Goal: Check status: Check status

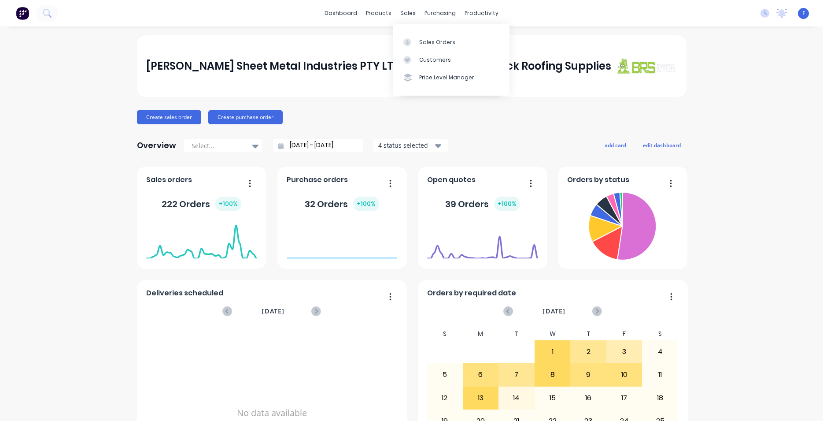
click at [406, 14] on div "sales" at bounding box center [408, 13] width 24 height 13
click at [439, 44] on div "Sales Orders" at bounding box center [437, 42] width 36 height 8
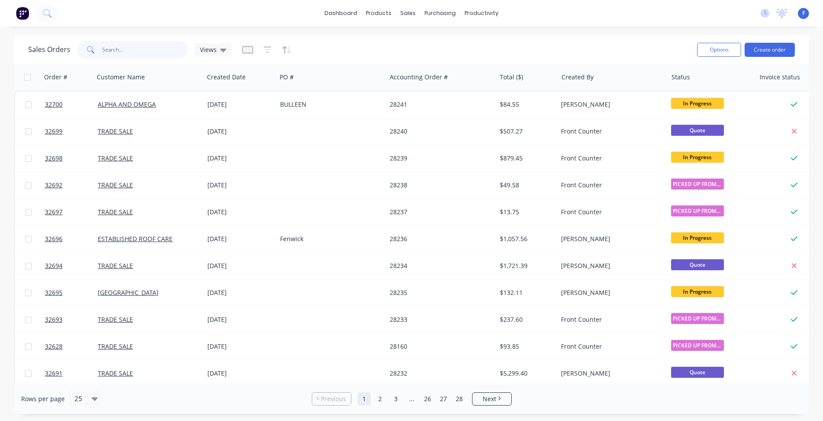
click at [118, 47] on input "text" at bounding box center [145, 50] width 86 height 18
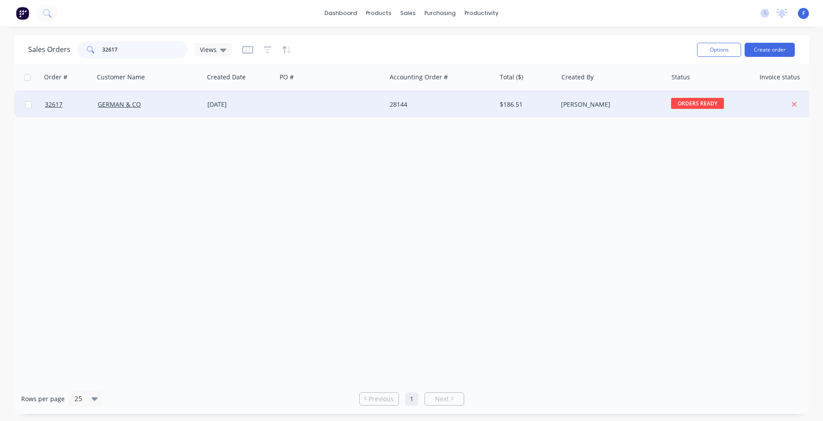
type input "32617"
click at [321, 96] on div at bounding box center [332, 104] width 110 height 26
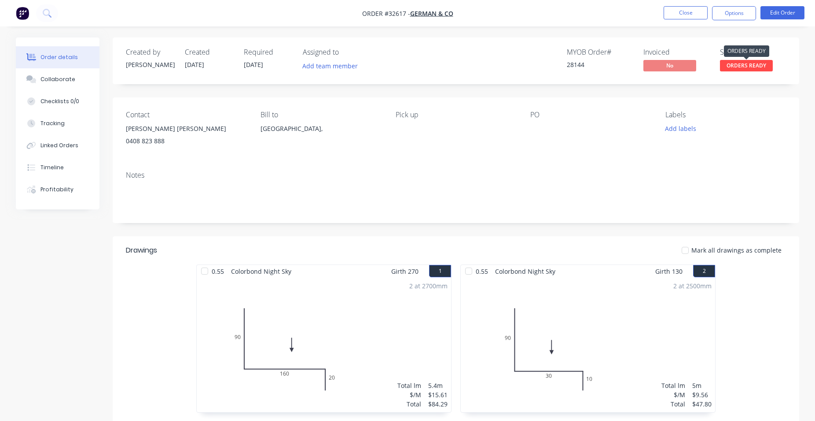
click at [756, 64] on span "ORDERS READY" at bounding box center [746, 65] width 53 height 11
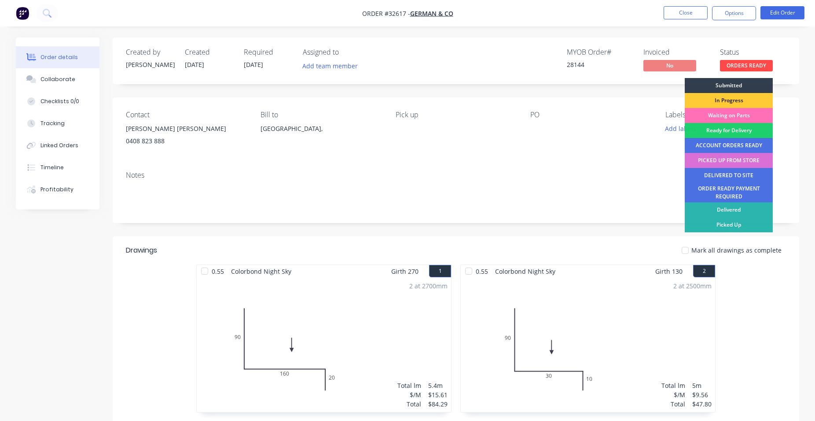
click at [757, 161] on div "PICKED UP FROM STORE" at bounding box center [729, 160] width 88 height 15
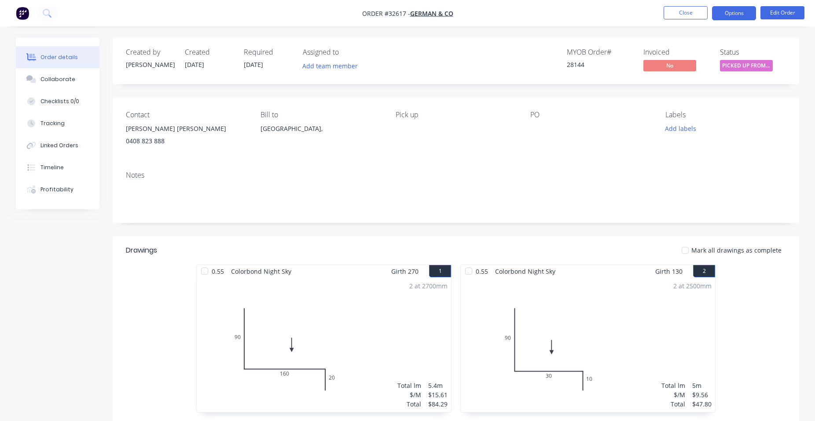
click at [749, 15] on button "Options" at bounding box center [734, 13] width 44 height 14
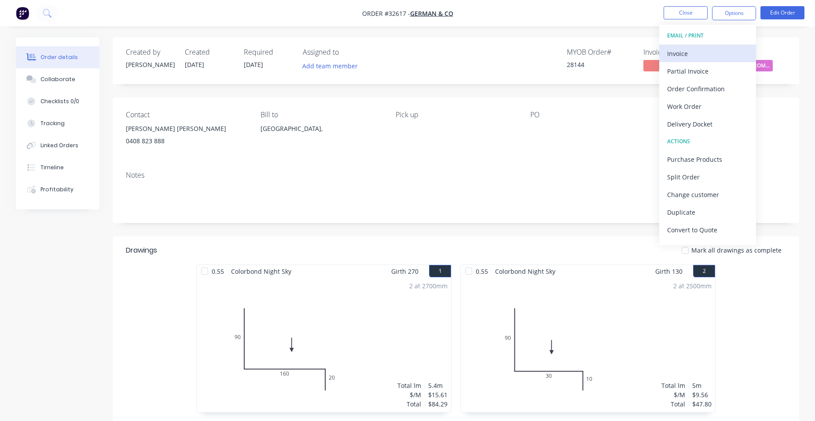
click at [712, 56] on div "Invoice" at bounding box center [708, 53] width 81 height 13
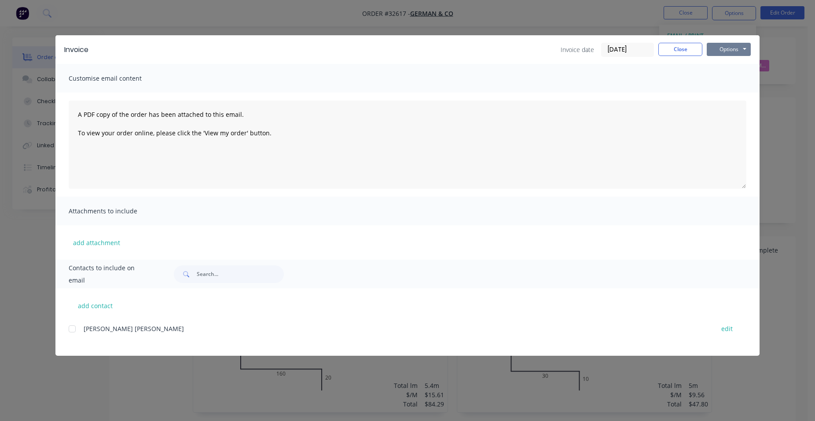
click at [724, 50] on button "Options" at bounding box center [729, 49] width 44 height 13
click at [734, 78] on button "Print" at bounding box center [735, 79] width 56 height 15
click at [693, 46] on button "Close" at bounding box center [681, 49] width 44 height 13
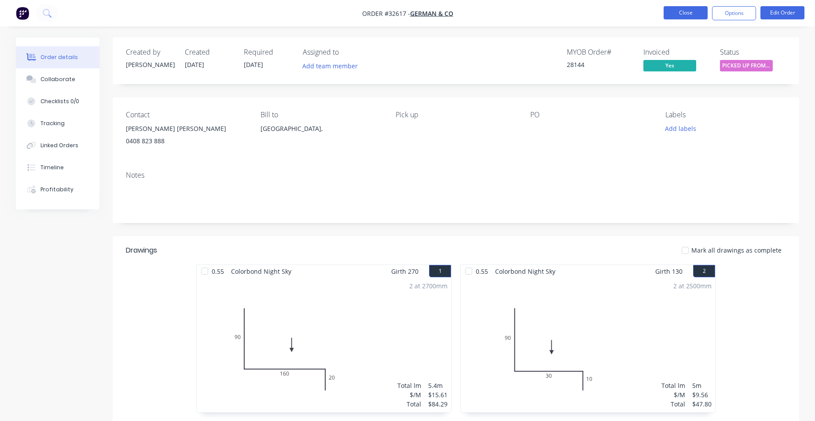
click at [684, 15] on button "Close" at bounding box center [686, 12] width 44 height 13
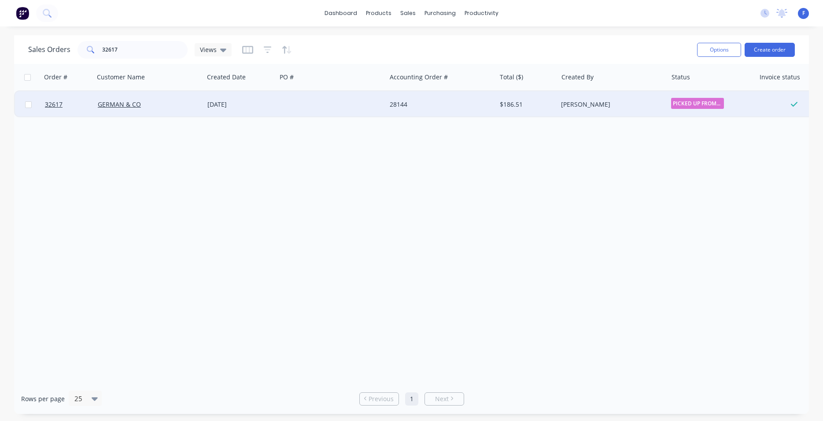
click at [623, 105] on div "[PERSON_NAME]" at bounding box center [610, 104] width 98 height 9
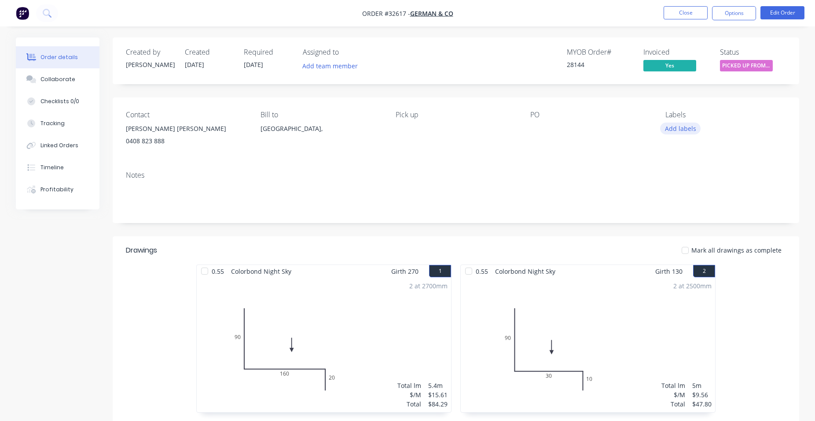
click at [682, 126] on button "Add labels" at bounding box center [680, 128] width 41 height 12
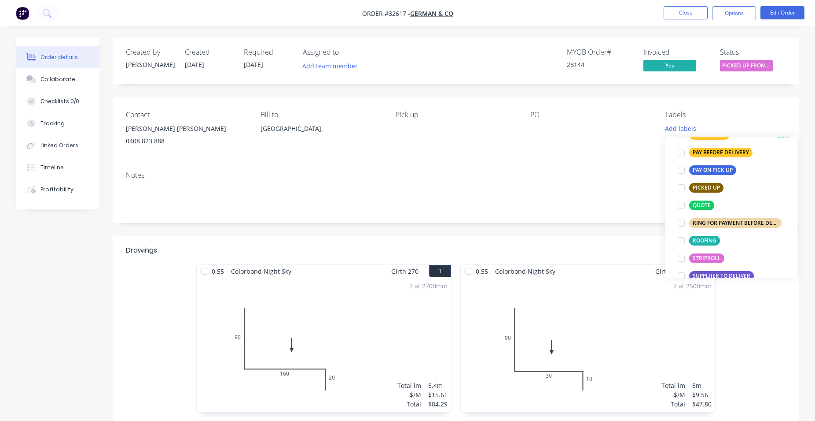
scroll to position [251, 0]
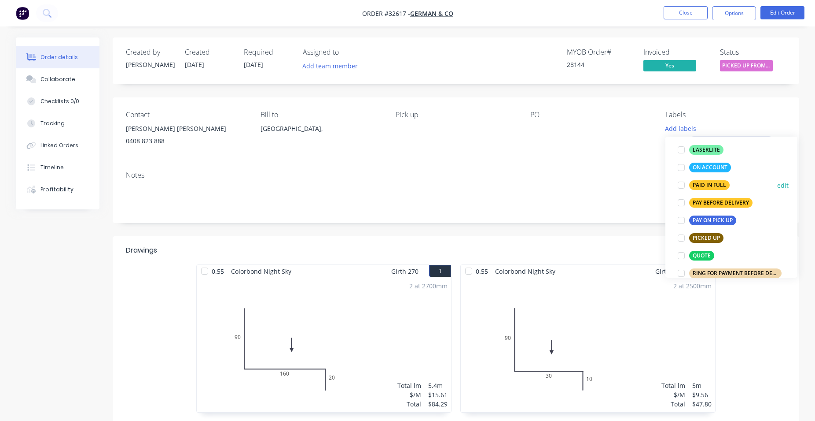
click at [703, 184] on div "PAID IN FULL" at bounding box center [710, 185] width 41 height 10
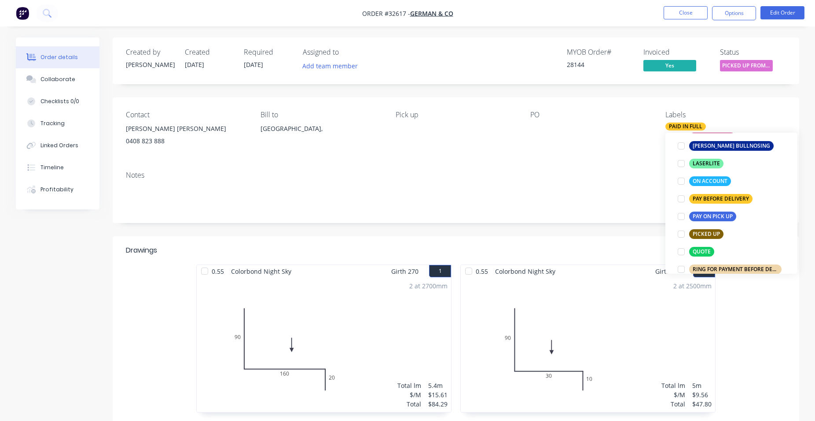
scroll to position [22, 0]
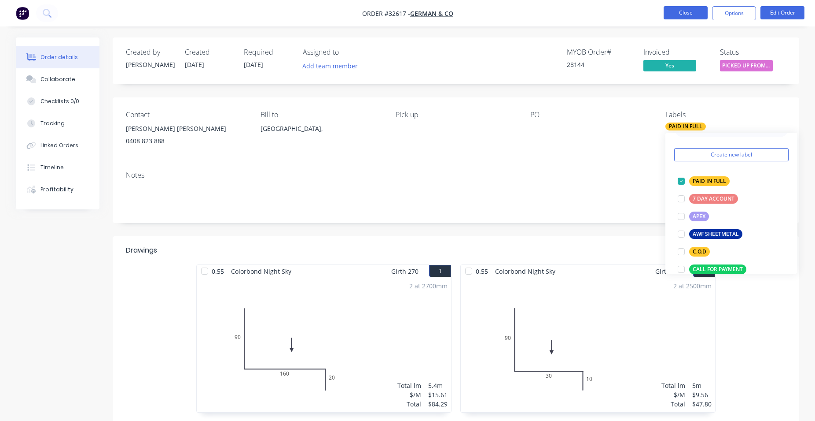
click at [683, 10] on button "Close" at bounding box center [686, 12] width 44 height 13
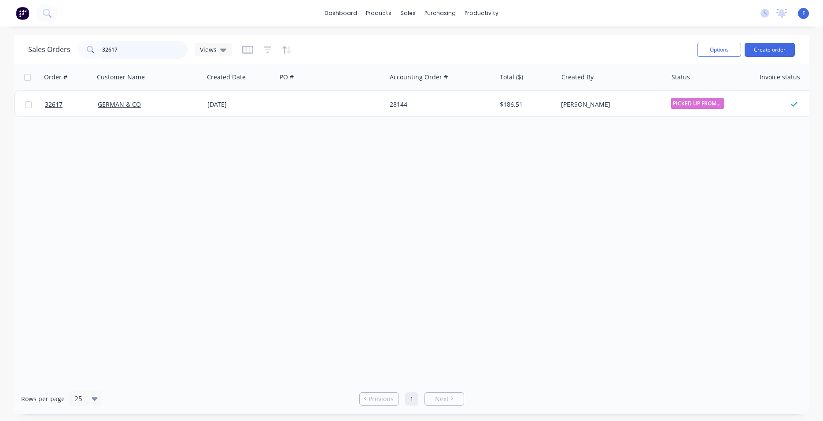
click at [136, 43] on input "32617" at bounding box center [145, 50] width 86 height 18
type input "3"
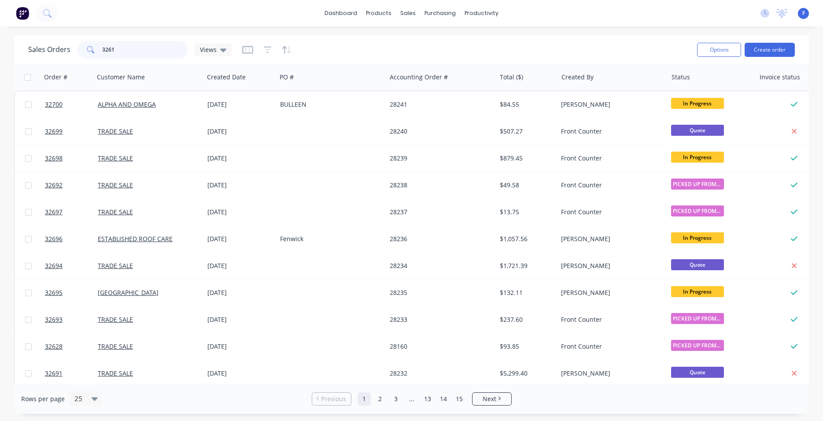
type input "32617"
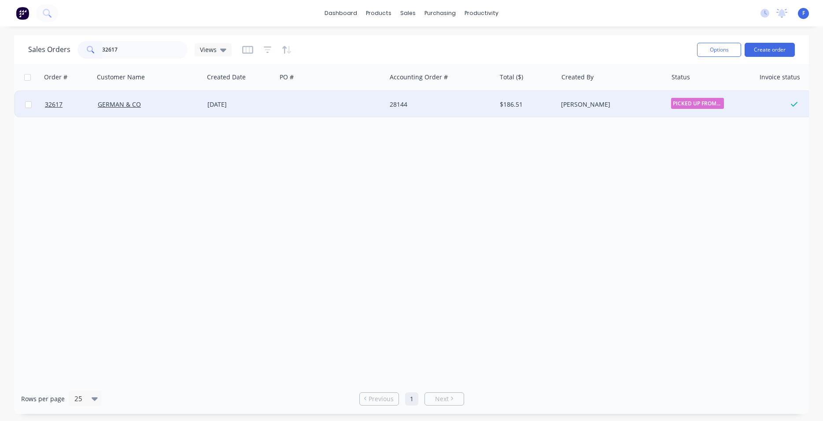
click at [487, 107] on div "28144" at bounding box center [439, 104] width 98 height 9
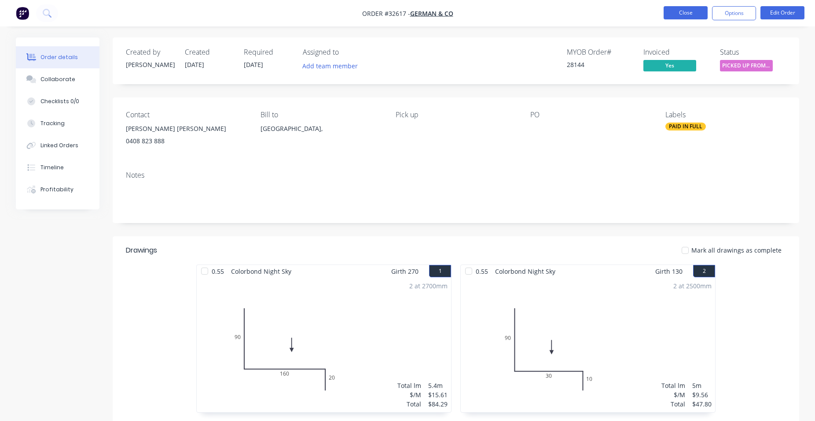
click at [692, 10] on button "Close" at bounding box center [686, 12] width 44 height 13
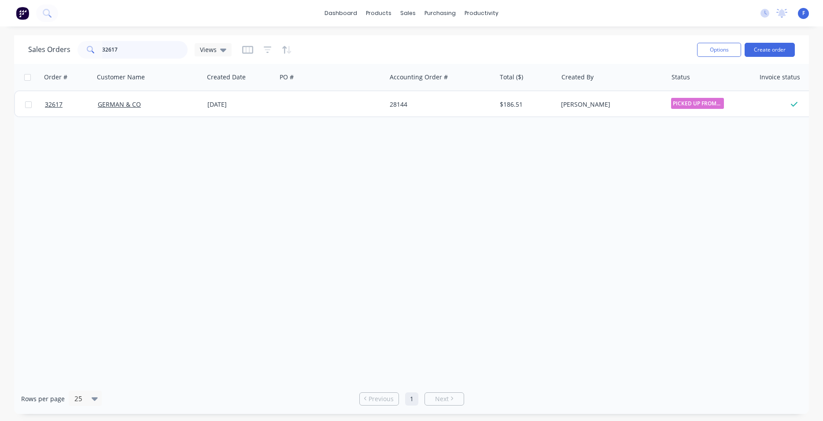
click at [145, 48] on input "32617" at bounding box center [145, 50] width 86 height 18
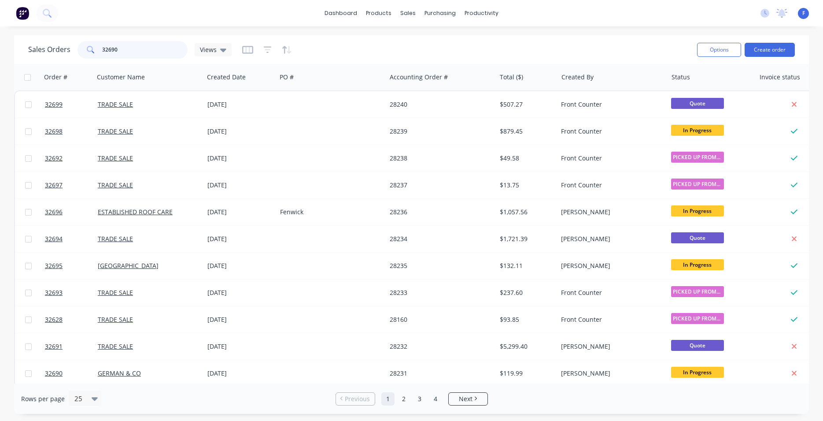
type input "32690"
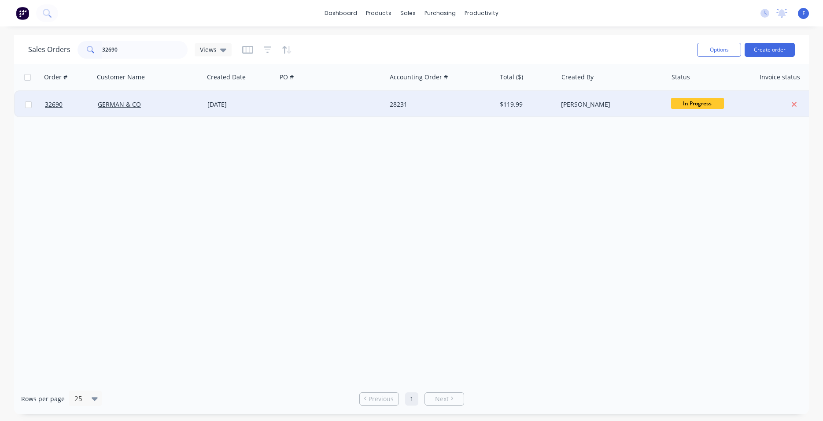
click at [303, 101] on div at bounding box center [332, 104] width 110 height 26
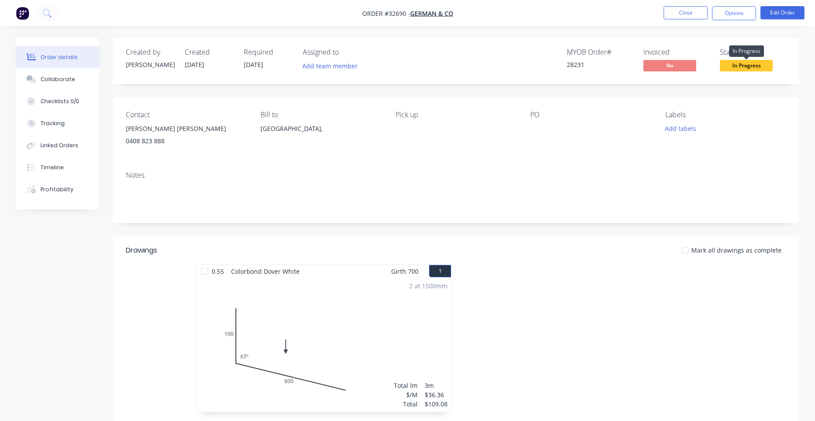
click at [739, 66] on span "In Progress" at bounding box center [746, 65] width 53 height 11
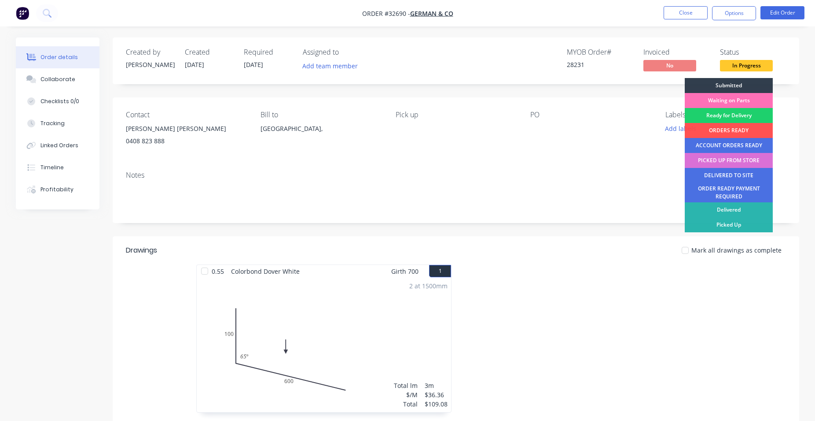
click at [728, 159] on div "PICKED UP FROM STORE" at bounding box center [729, 160] width 88 height 15
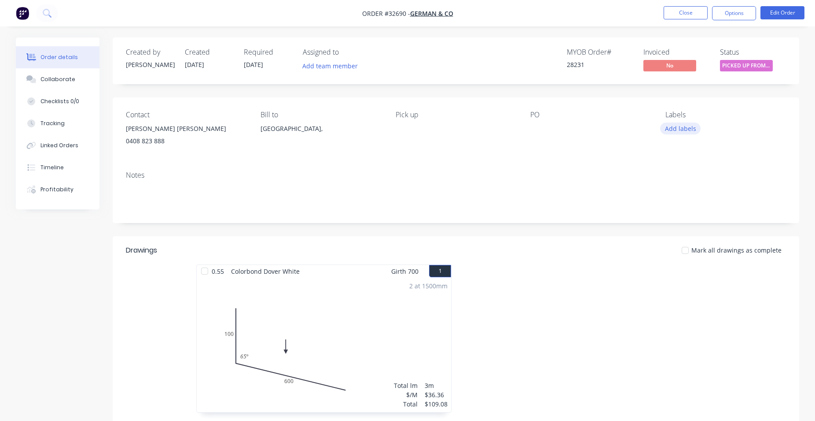
click at [680, 129] on button "Add labels" at bounding box center [680, 128] width 41 height 12
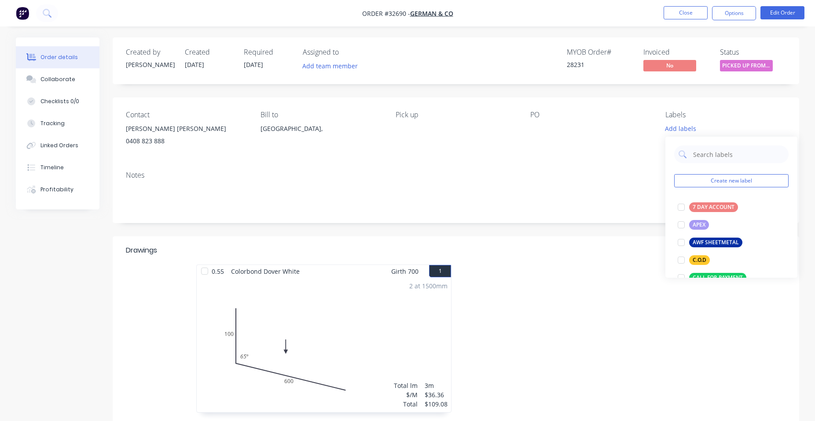
scroll to position [201, 0]
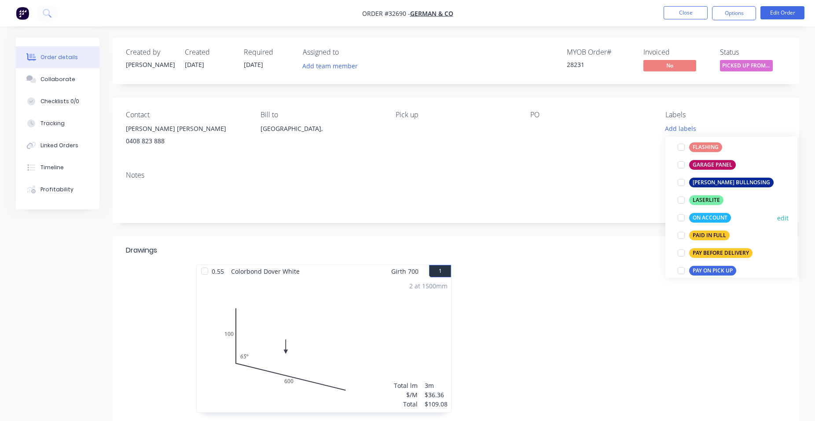
click at [716, 233] on div "PAID IN FULL" at bounding box center [710, 235] width 41 height 10
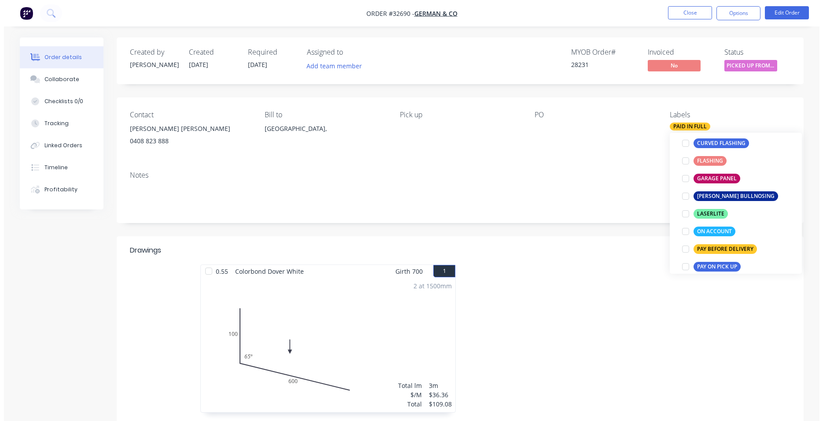
scroll to position [0, 0]
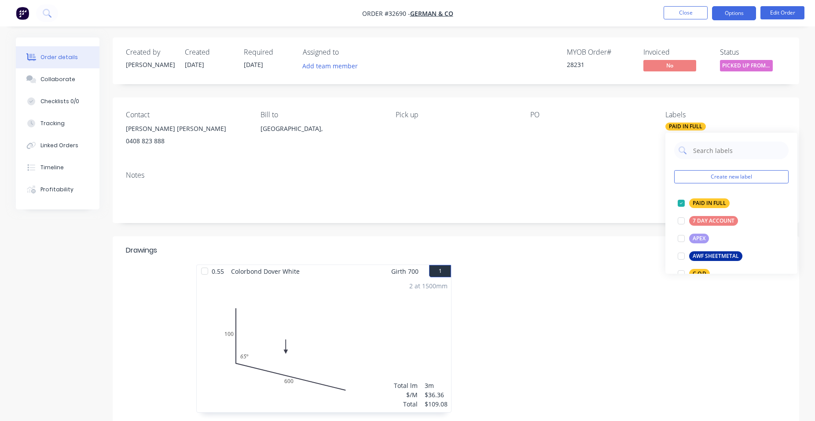
click at [727, 18] on button "Options" at bounding box center [734, 13] width 44 height 14
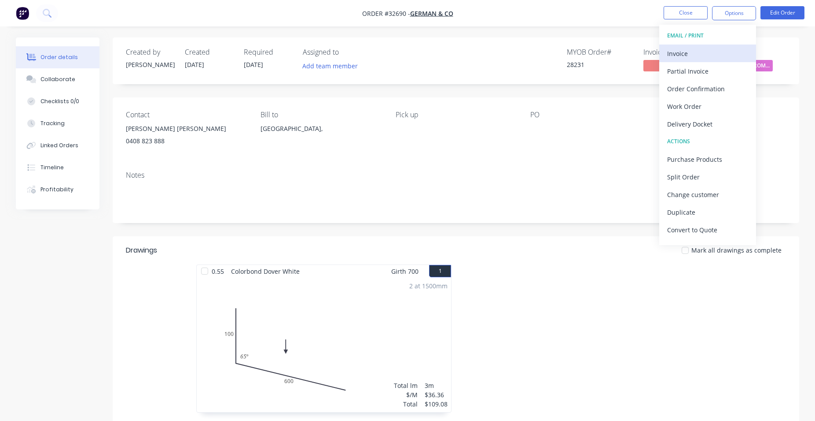
click at [709, 49] on div "Invoice" at bounding box center [708, 53] width 81 height 13
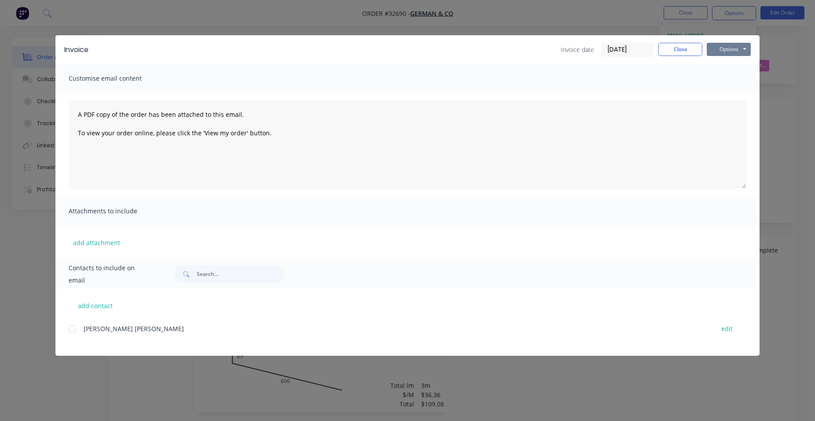
click at [733, 50] on button "Options" at bounding box center [729, 49] width 44 height 13
click at [735, 83] on button "Print" at bounding box center [735, 79] width 56 height 15
click at [697, 49] on button "Close" at bounding box center [681, 49] width 44 height 13
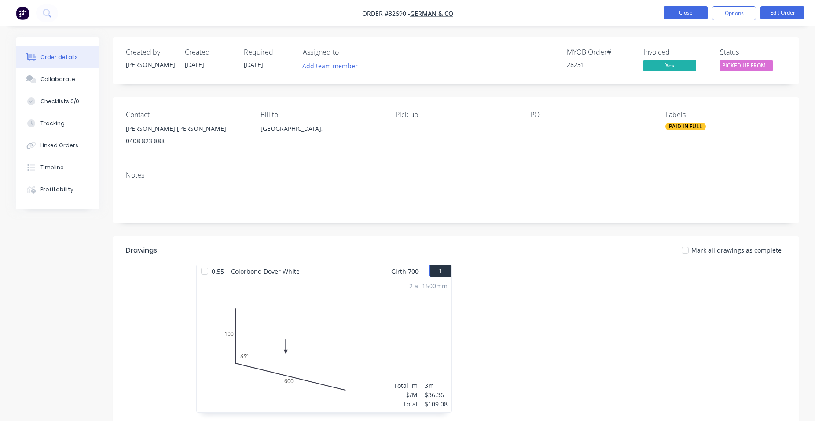
click at [690, 15] on button "Close" at bounding box center [686, 12] width 44 height 13
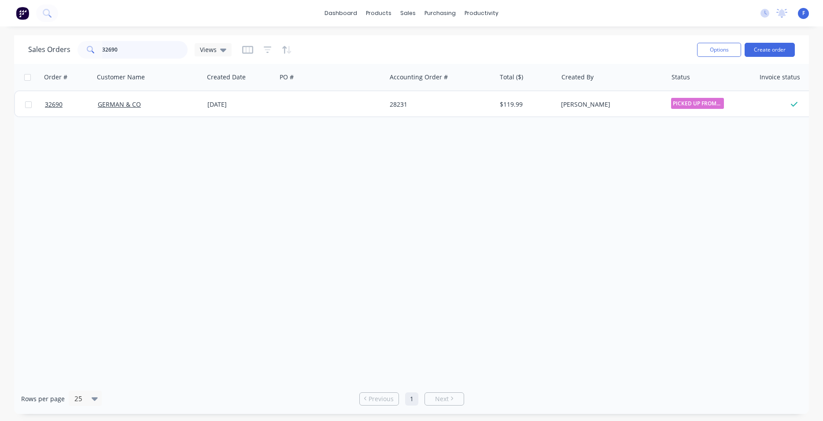
click at [131, 47] on input "32690" at bounding box center [145, 50] width 86 height 18
type input "3"
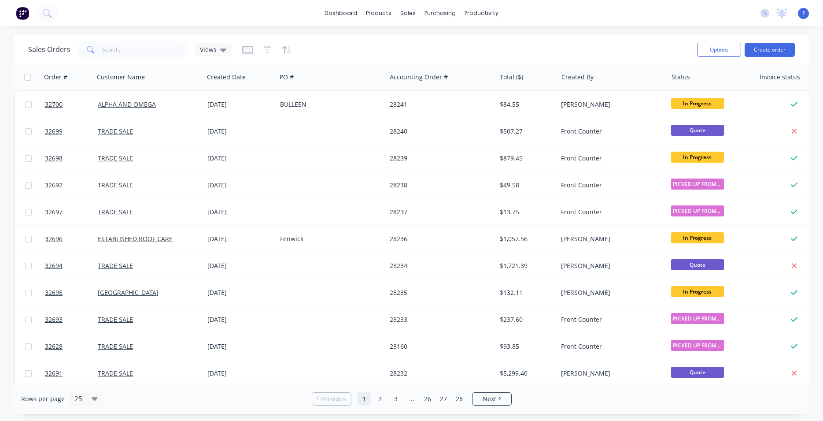
click at [24, 15] on img at bounding box center [22, 13] width 13 height 13
